Goal: Find specific page/section: Find specific page/section

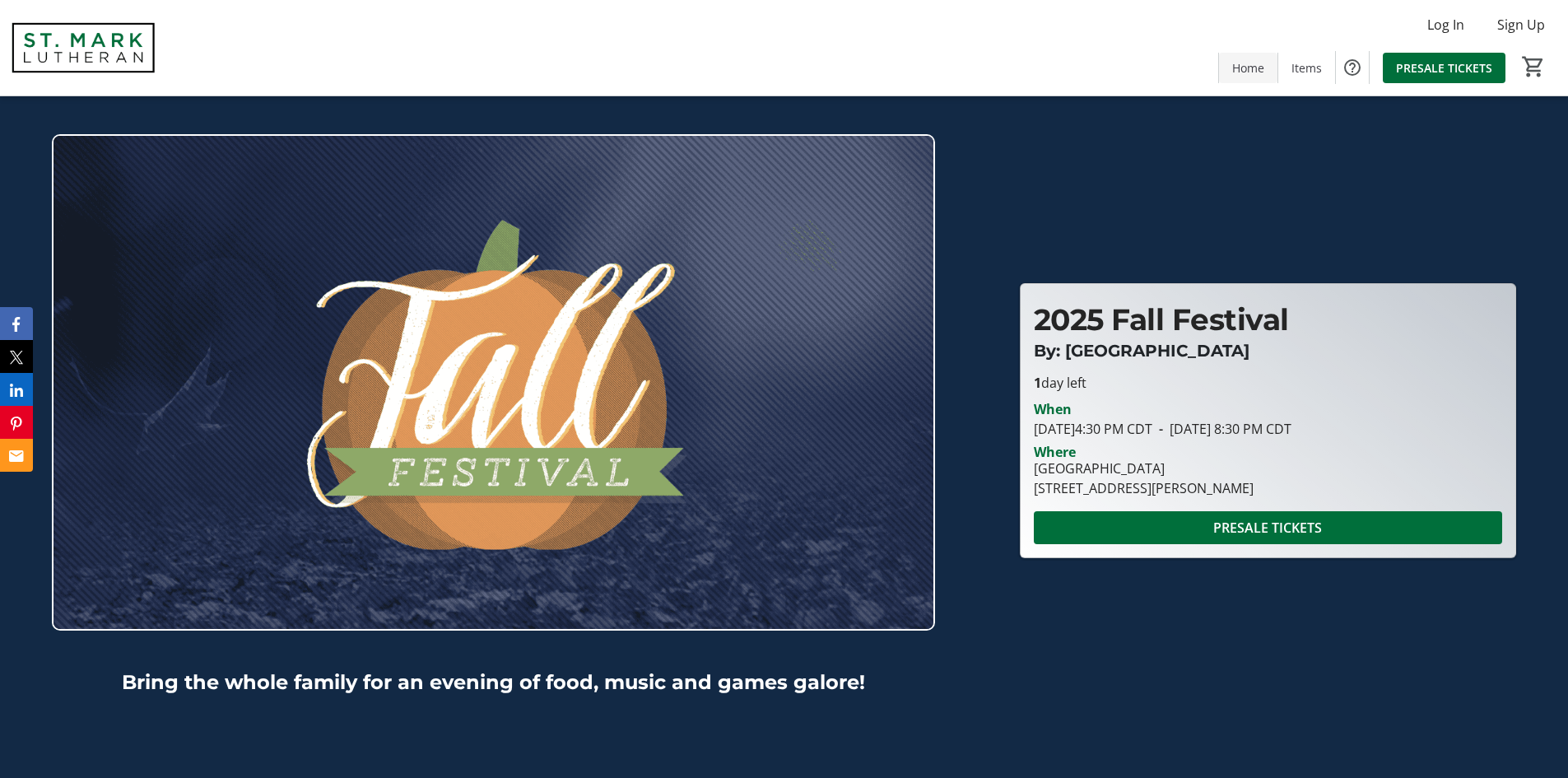
click at [1233, 67] on span at bounding box center [1248, 67] width 58 height 39
click at [1306, 67] on span "Items" at bounding box center [1306, 67] width 31 height 17
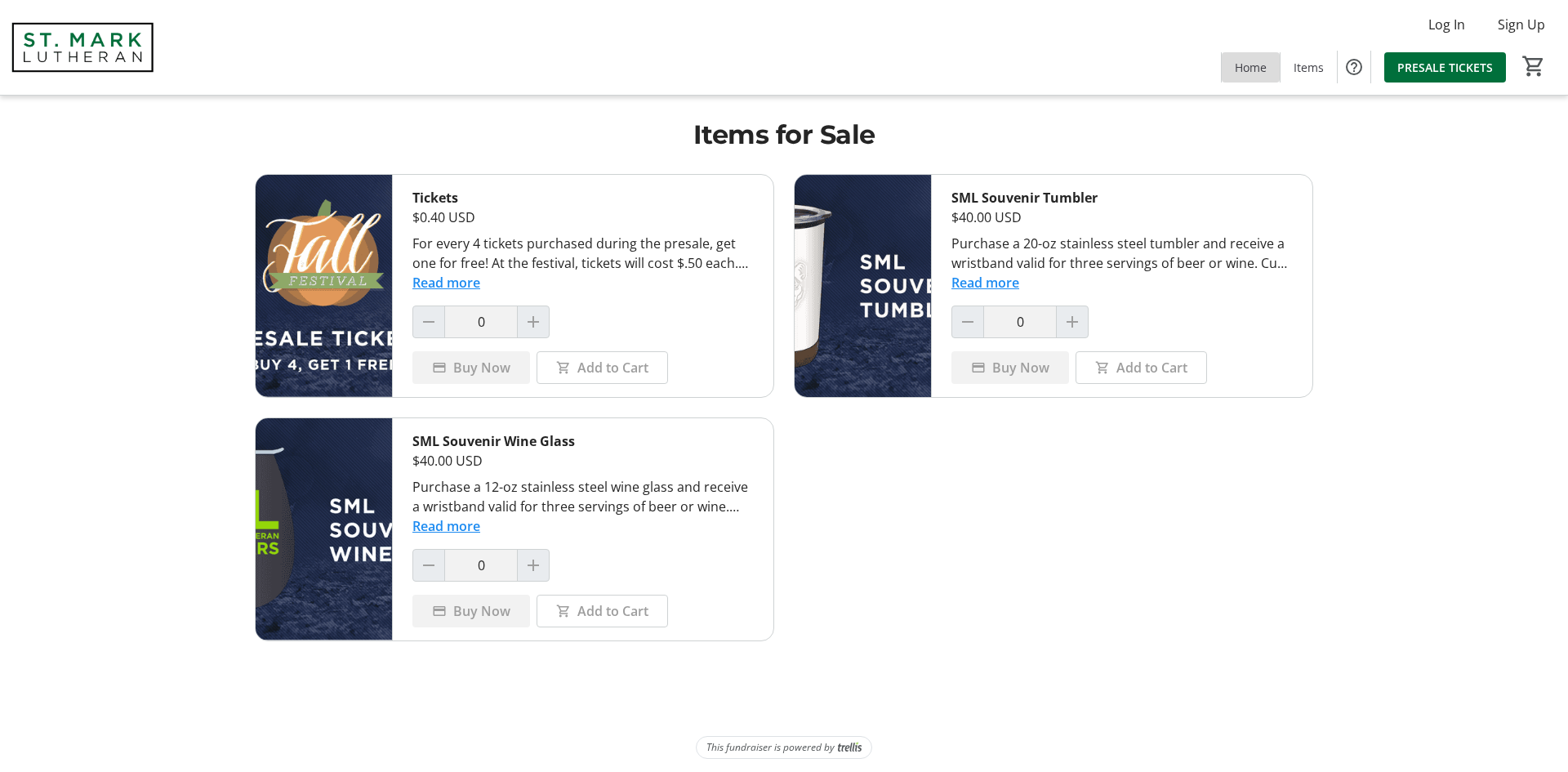
click at [1257, 64] on span "Home" at bounding box center [1251, 67] width 32 height 17
